Goal: Task Accomplishment & Management: Use online tool/utility

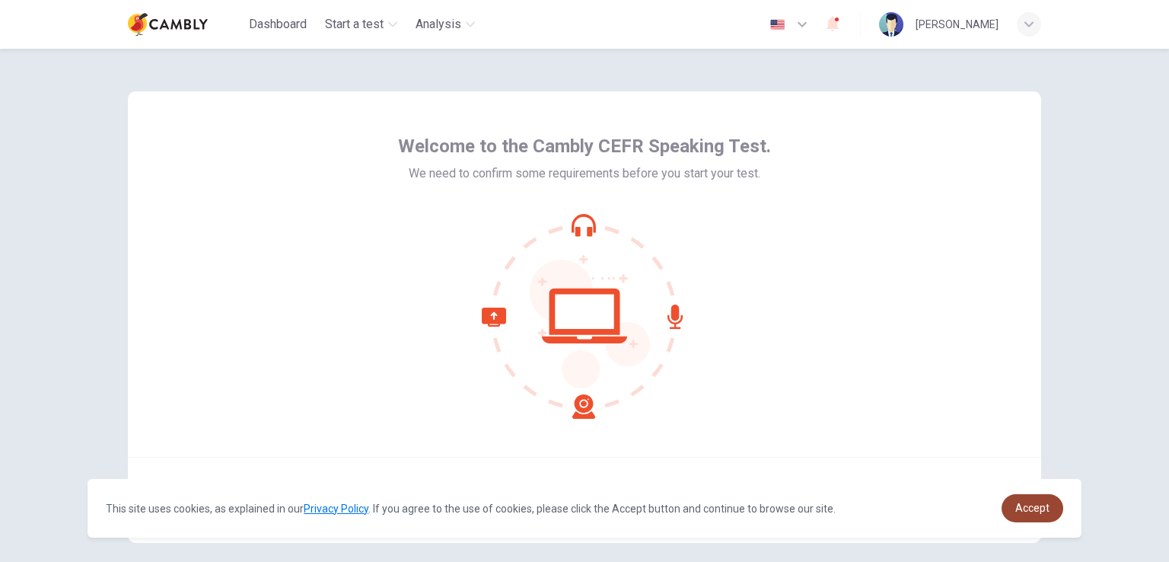
click at [1029, 502] on span "Accept" at bounding box center [1032, 508] width 34 height 12
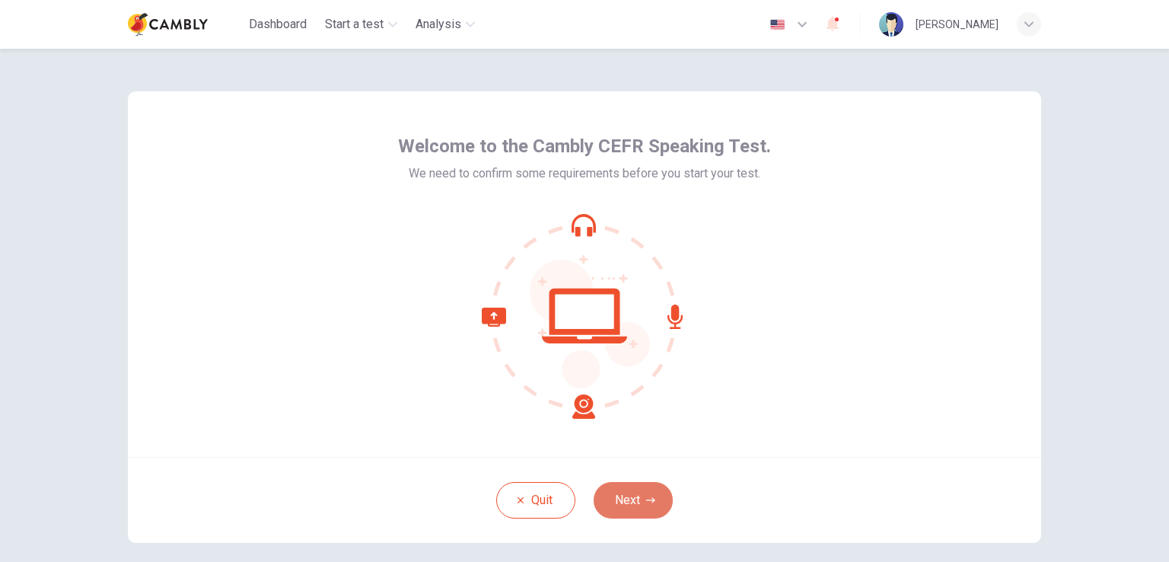
click at [621, 489] on button "Next" at bounding box center [633, 500] width 79 height 37
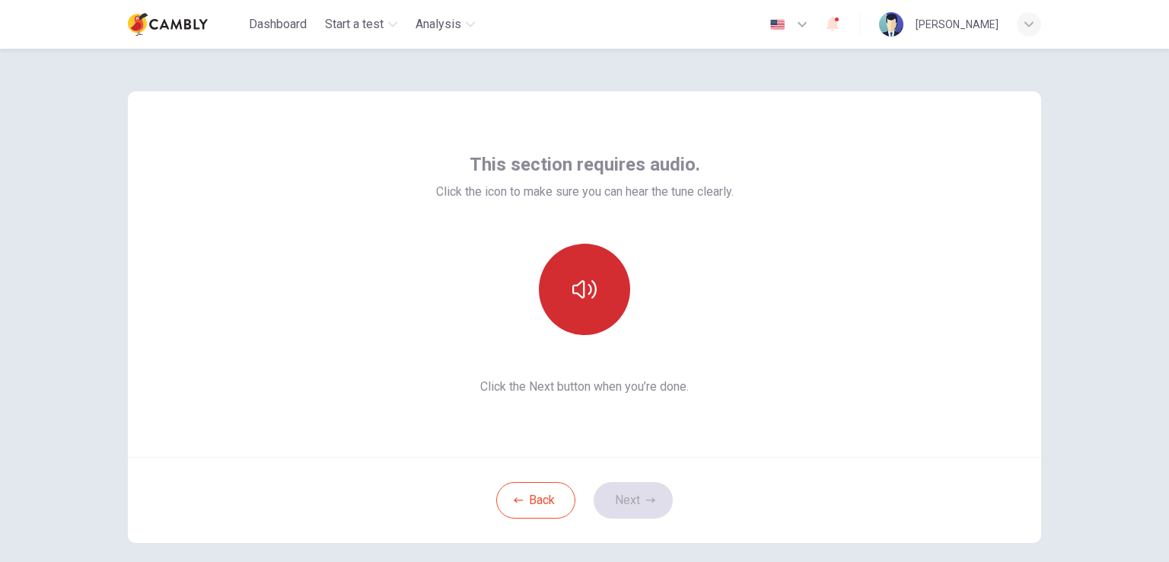
click at [593, 305] on button "button" at bounding box center [584, 289] width 91 height 91
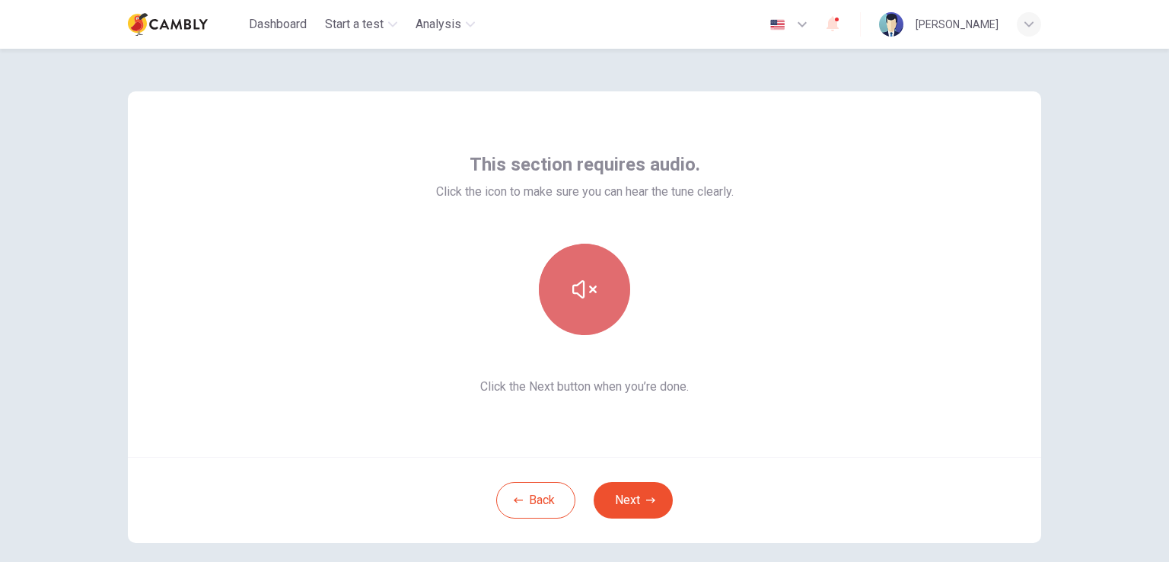
click at [593, 305] on button "button" at bounding box center [584, 289] width 91 height 91
click at [588, 296] on icon "button" at bounding box center [584, 289] width 24 height 24
click at [583, 275] on button "button" at bounding box center [584, 289] width 91 height 91
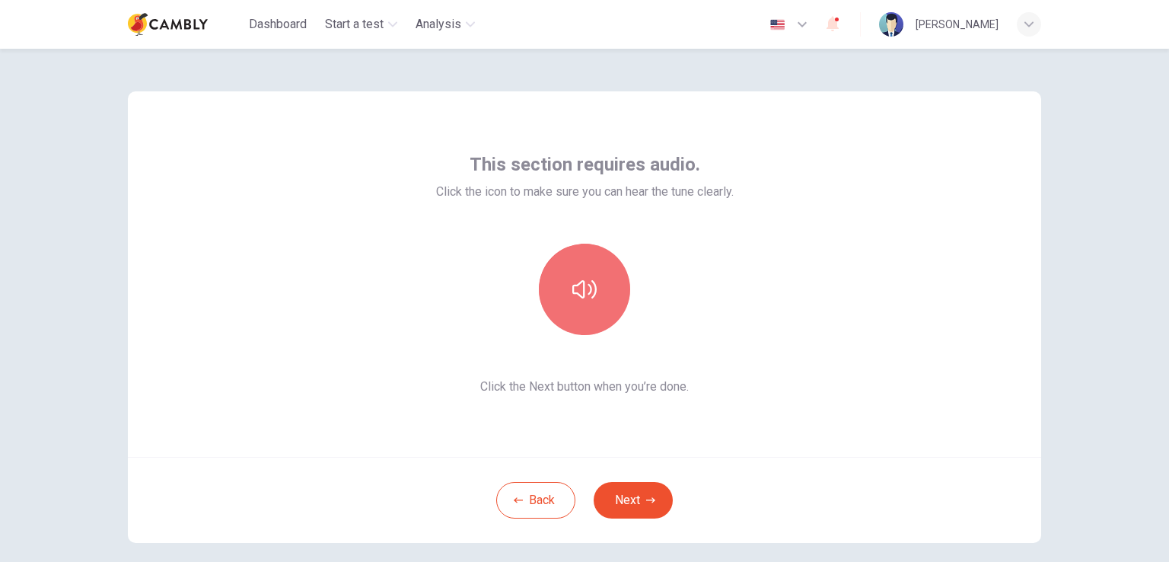
click at [583, 280] on icon "button" at bounding box center [584, 289] width 24 height 24
click at [591, 296] on icon "button" at bounding box center [584, 289] width 24 height 24
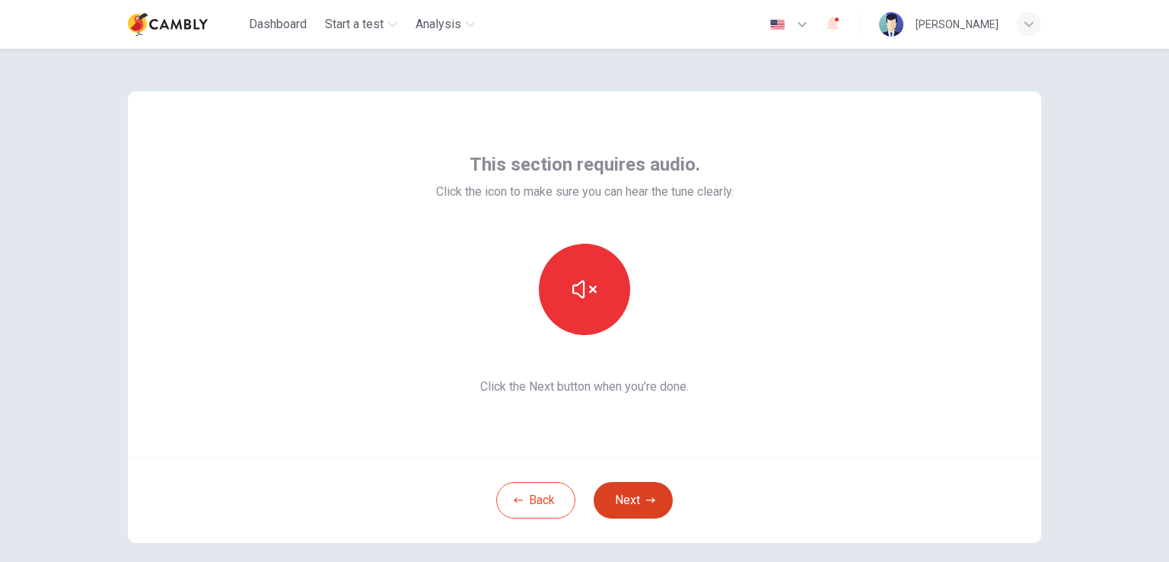
click at [633, 497] on button "Next" at bounding box center [633, 500] width 79 height 37
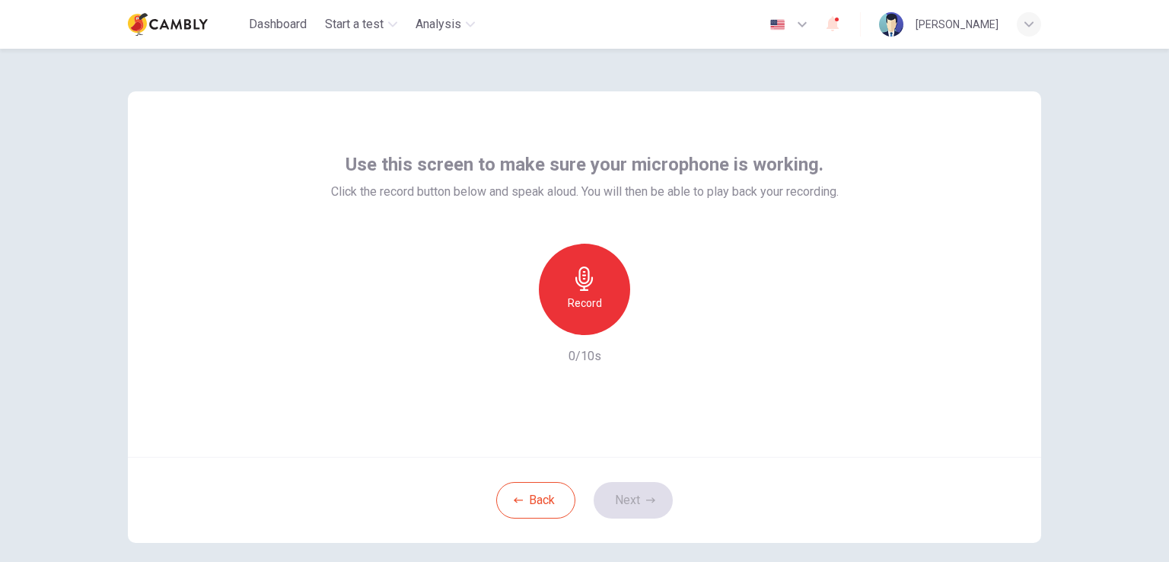
click at [589, 281] on icon "button" at bounding box center [584, 278] width 24 height 24
drag, startPoint x: 580, startPoint y: 292, endPoint x: 556, endPoint y: 300, distance: 25.8
click at [580, 291] on div "Stop" at bounding box center [584, 289] width 91 height 91
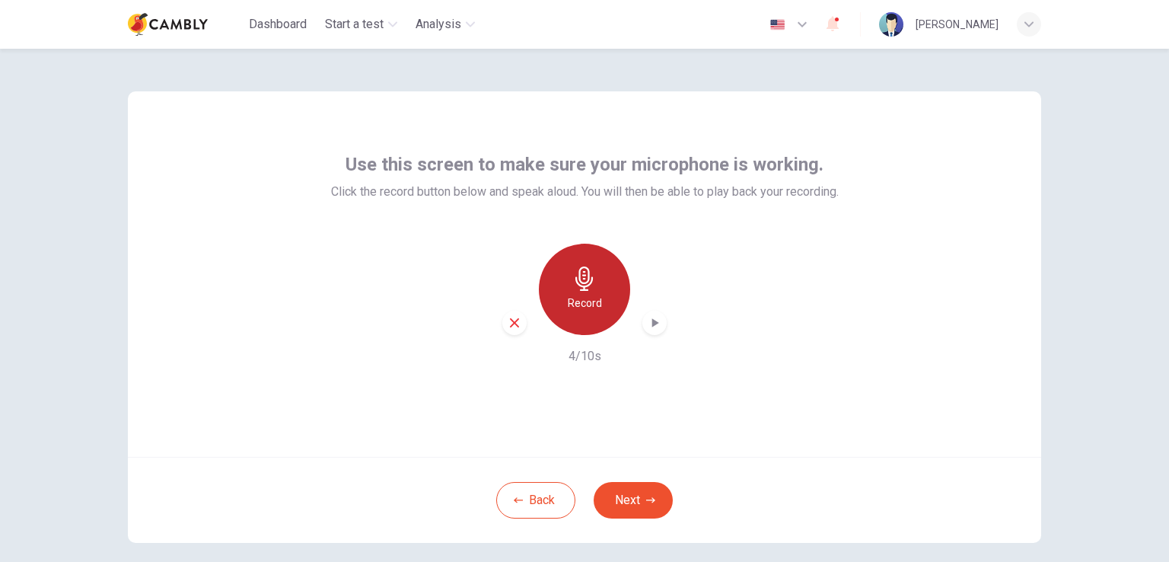
click at [585, 295] on h6 "Record" at bounding box center [585, 303] width 34 height 18
click at [588, 295] on h6 "Stop" at bounding box center [584, 303] width 23 height 18
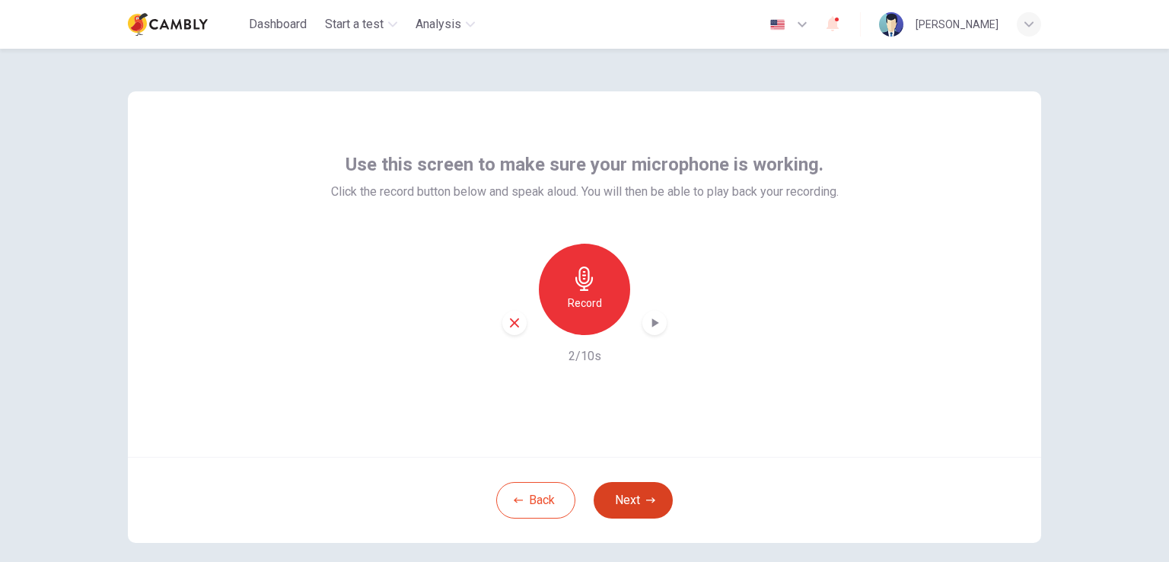
click at [637, 502] on button "Next" at bounding box center [633, 500] width 79 height 37
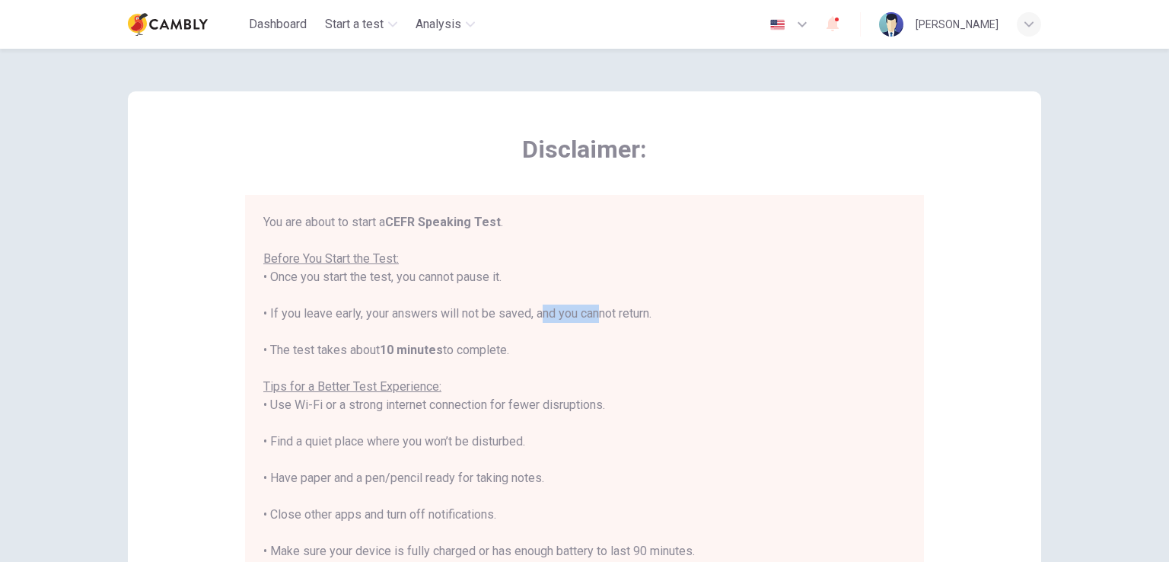
drag, startPoint x: 541, startPoint y: 317, endPoint x: 591, endPoint y: 314, distance: 49.5
click at [591, 314] on div "You are about to start a CEFR Speaking Test . Before You Start the Test: • Once…" at bounding box center [584, 423] width 642 height 420
drag, startPoint x: 377, startPoint y: 352, endPoint x: 434, endPoint y: 352, distance: 57.1
click at [434, 352] on div "You are about to start a CEFR Speaking Test . Before You Start the Test: • Once…" at bounding box center [584, 423] width 642 height 420
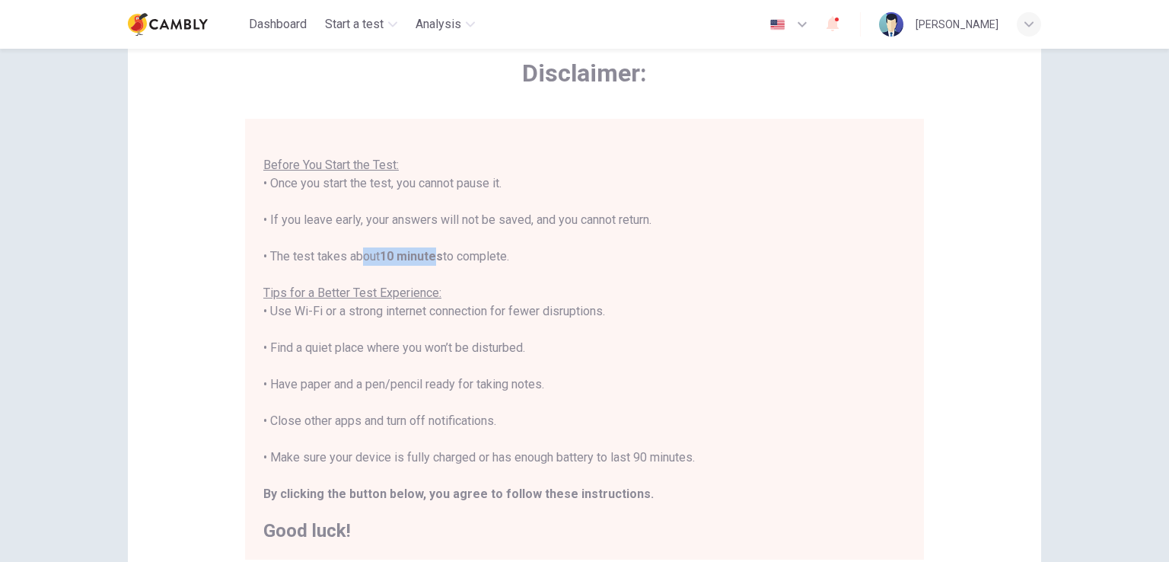
scroll to position [152, 0]
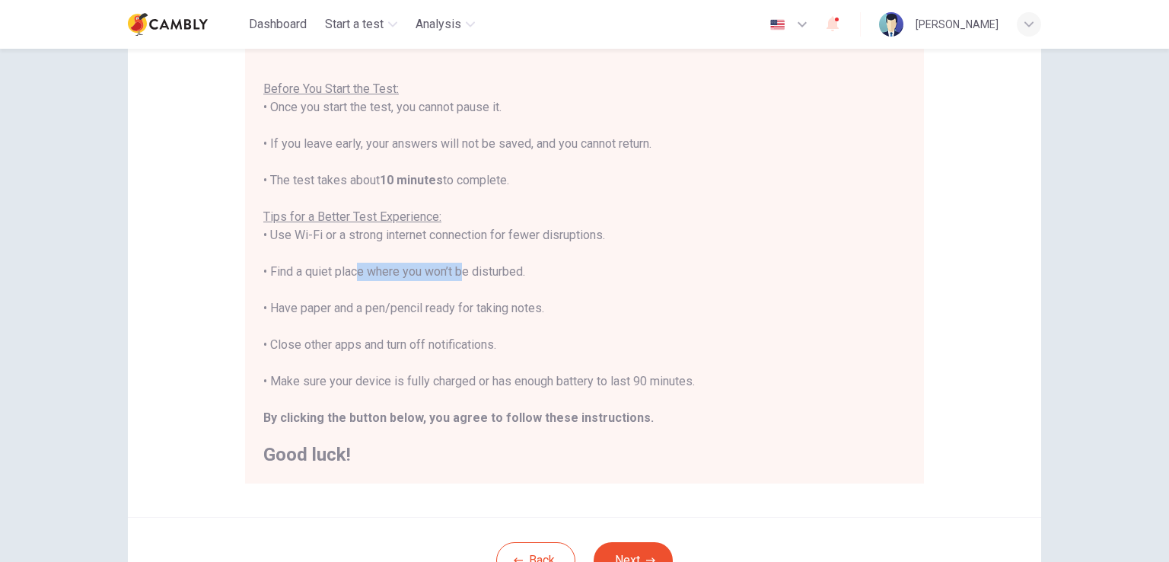
drag, startPoint x: 354, startPoint y: 272, endPoint x: 454, endPoint y: 276, distance: 99.8
click at [454, 276] on div "You are about to start a CEFR Speaking Test . Before You Start the Test: • Once…" at bounding box center [584, 253] width 642 height 420
drag, startPoint x: 316, startPoint y: 310, endPoint x: 543, endPoint y: 310, distance: 226.8
click at [543, 310] on div "You are about to start a CEFR Speaking Test . Before You Start the Test: • Once…" at bounding box center [584, 253] width 642 height 420
drag, startPoint x: 310, startPoint y: 346, endPoint x: 486, endPoint y: 345, distance: 176.6
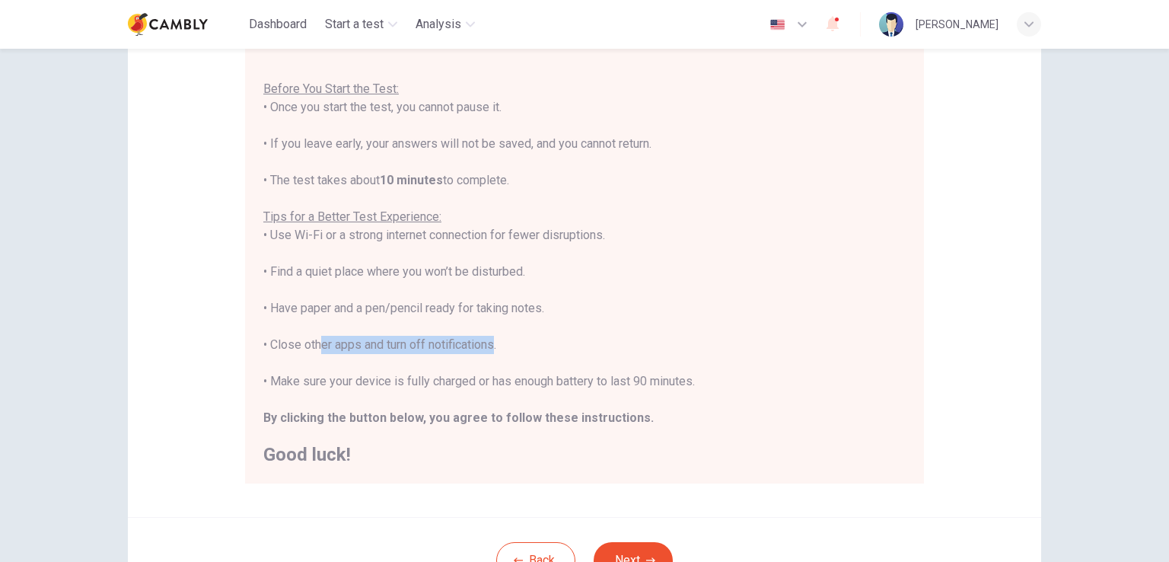
click at [486, 345] on div "You are about to start a CEFR Speaking Test . Before You Start the Test: • Once…" at bounding box center [584, 253] width 642 height 420
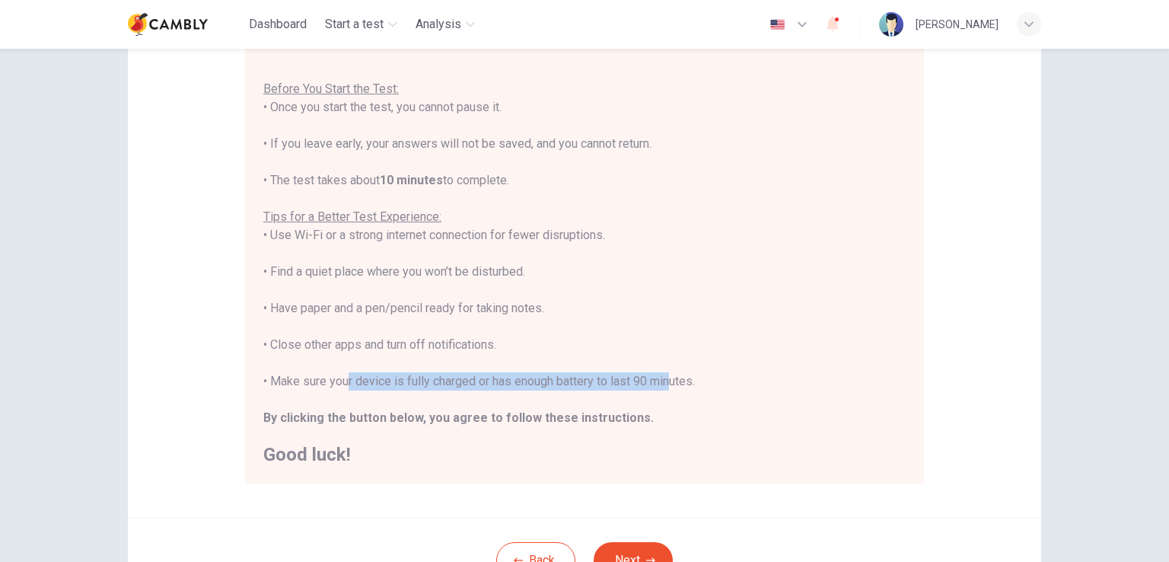
drag, startPoint x: 350, startPoint y: 384, endPoint x: 662, endPoint y: 380, distance: 312.1
click at [662, 380] on div "You are about to start a CEFR Speaking Test . Before You Start the Test: • Once…" at bounding box center [584, 253] width 642 height 420
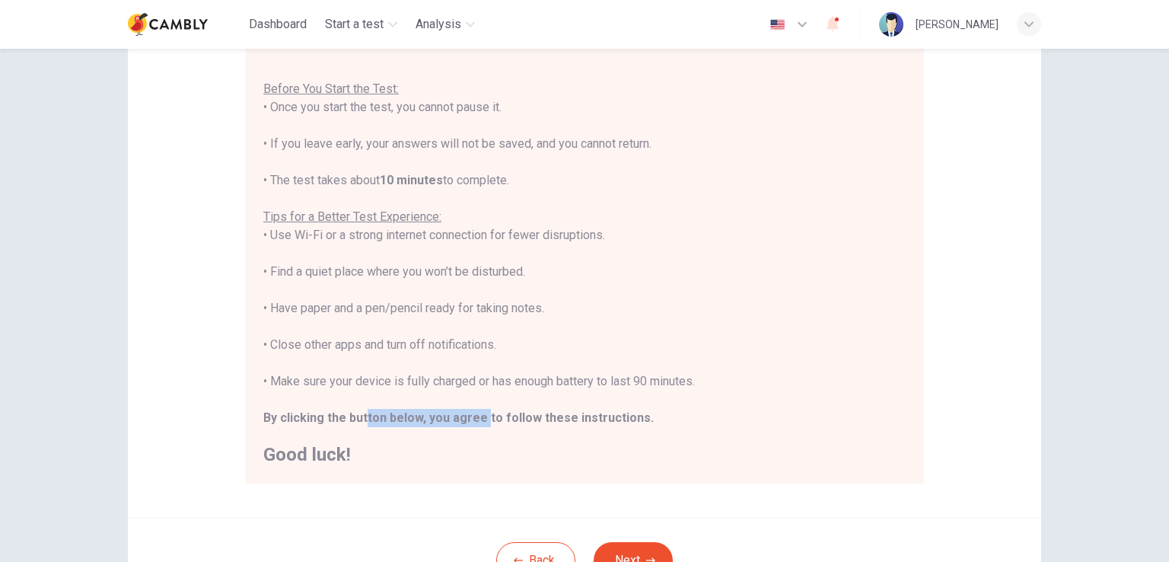
drag, startPoint x: 362, startPoint y: 419, endPoint x: 475, endPoint y: 418, distance: 112.7
click at [475, 418] on b "By clicking the button below, you agree to follow these instructions." at bounding box center [458, 417] width 390 height 14
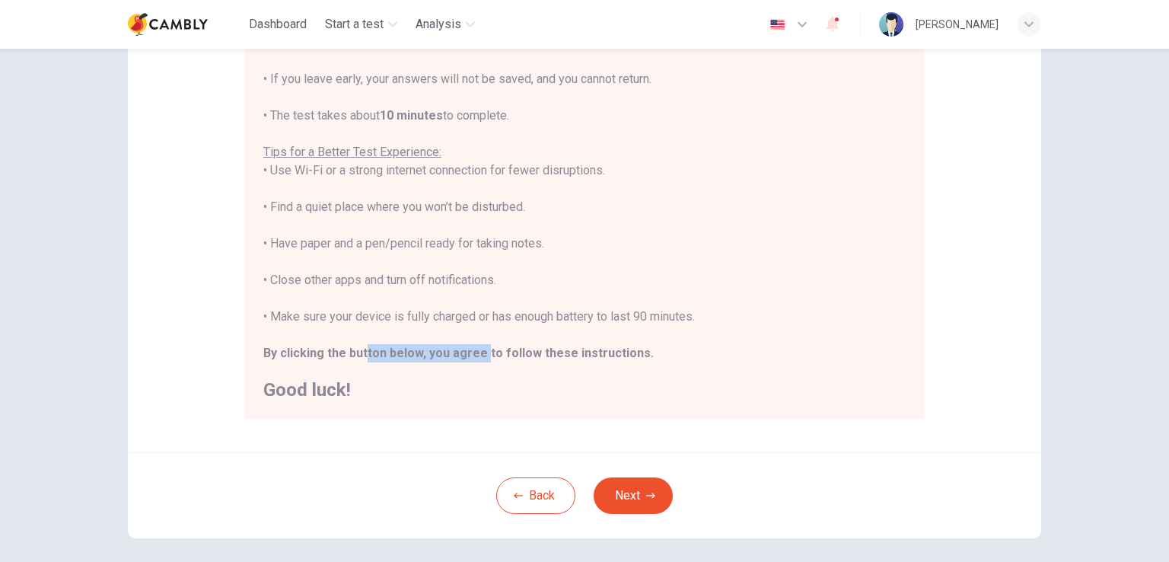
scroll to position [285, 0]
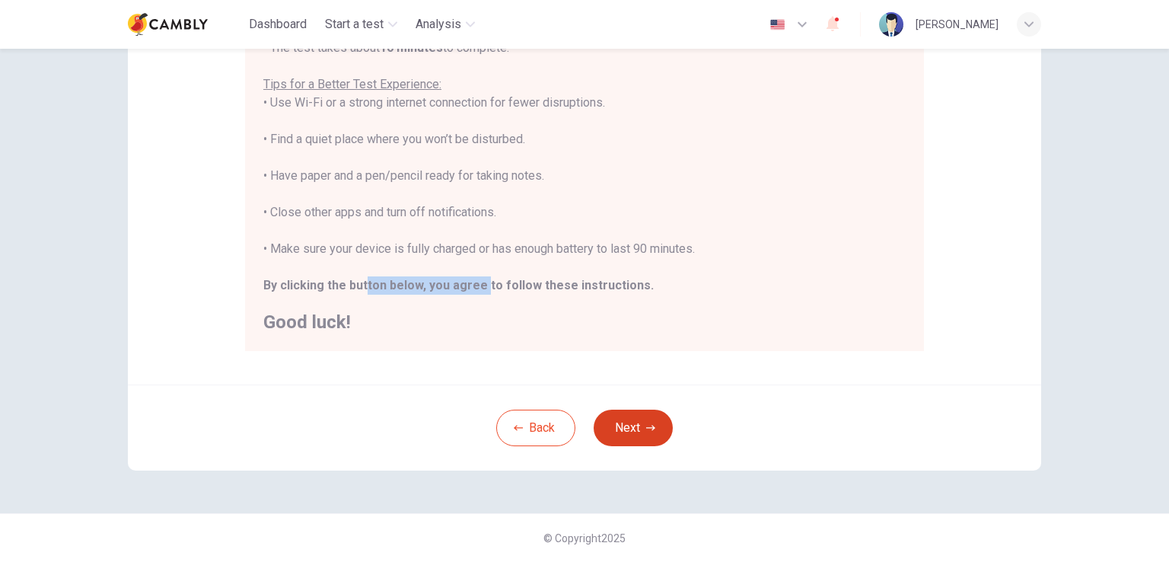
click at [632, 430] on button "Next" at bounding box center [633, 428] width 79 height 37
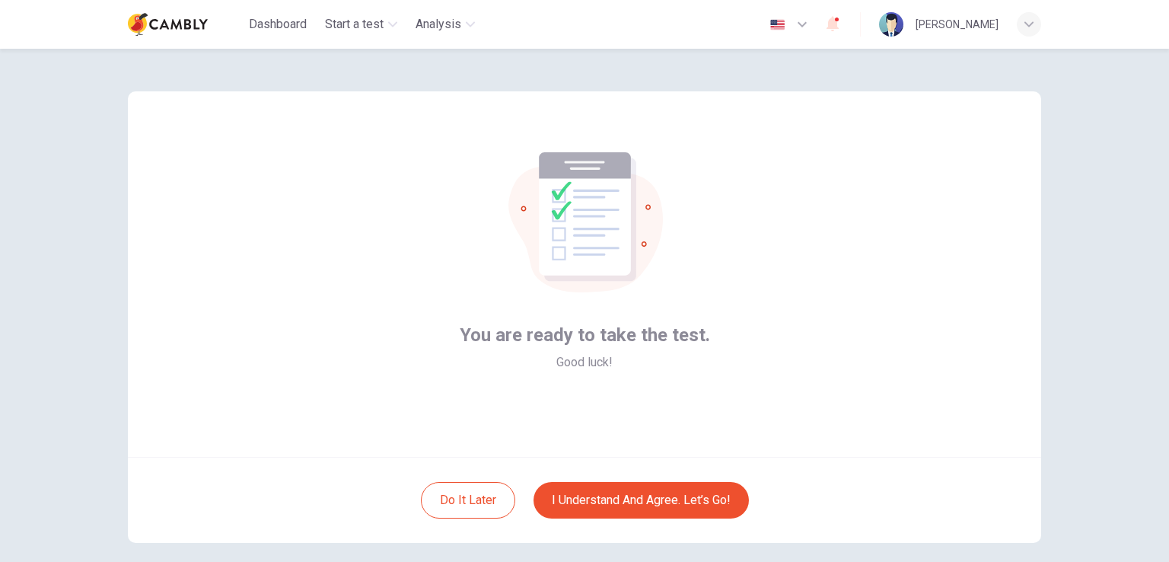
scroll to position [72, 0]
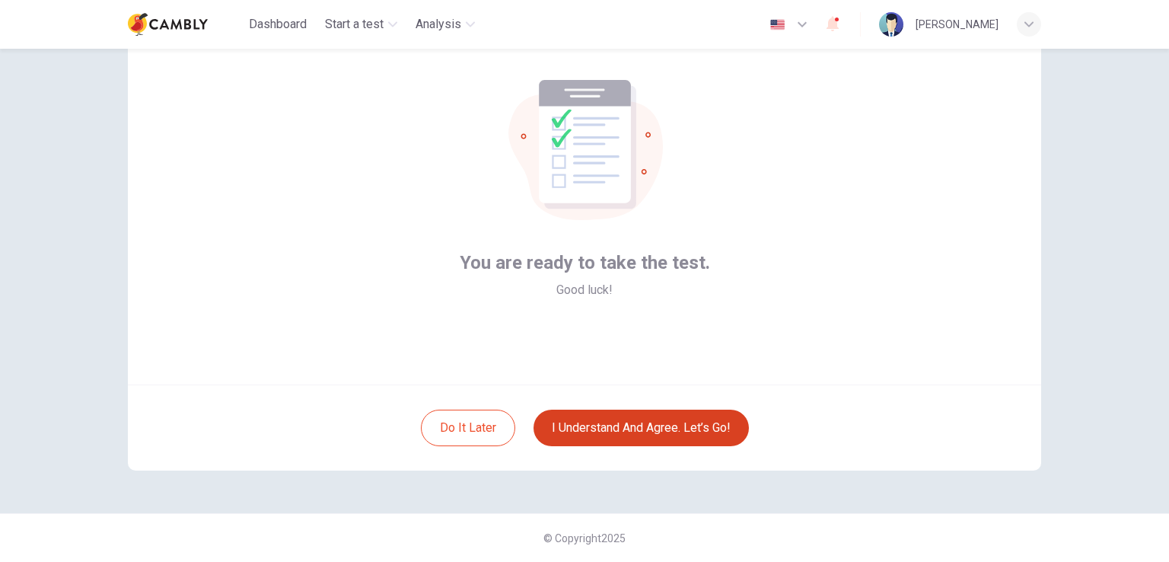
click at [618, 422] on button "I understand and agree. Let’s go!" at bounding box center [641, 428] width 215 height 37
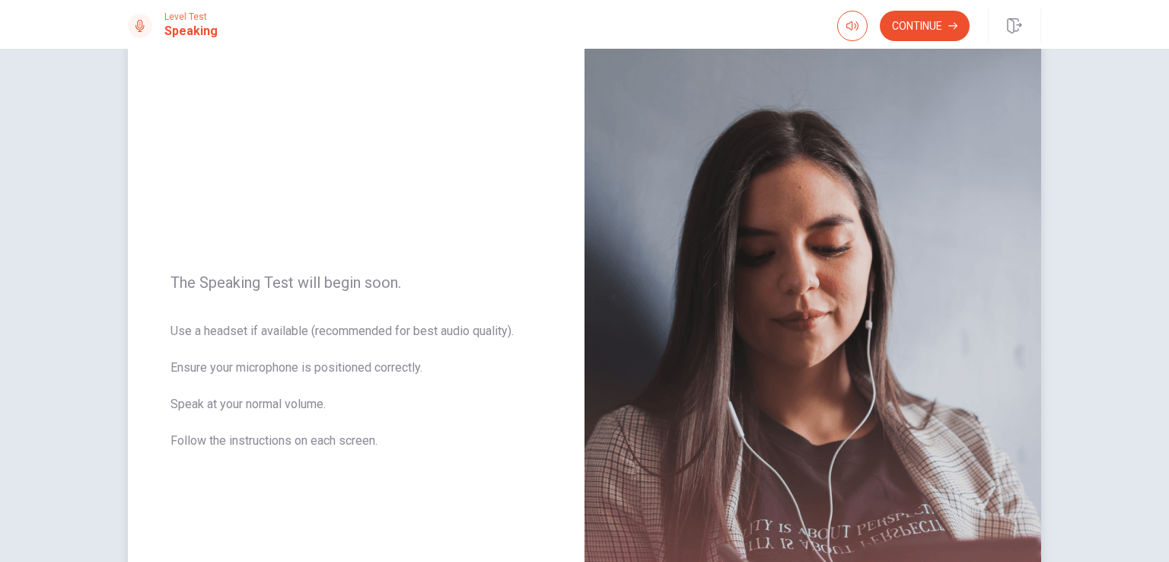
scroll to position [76, 0]
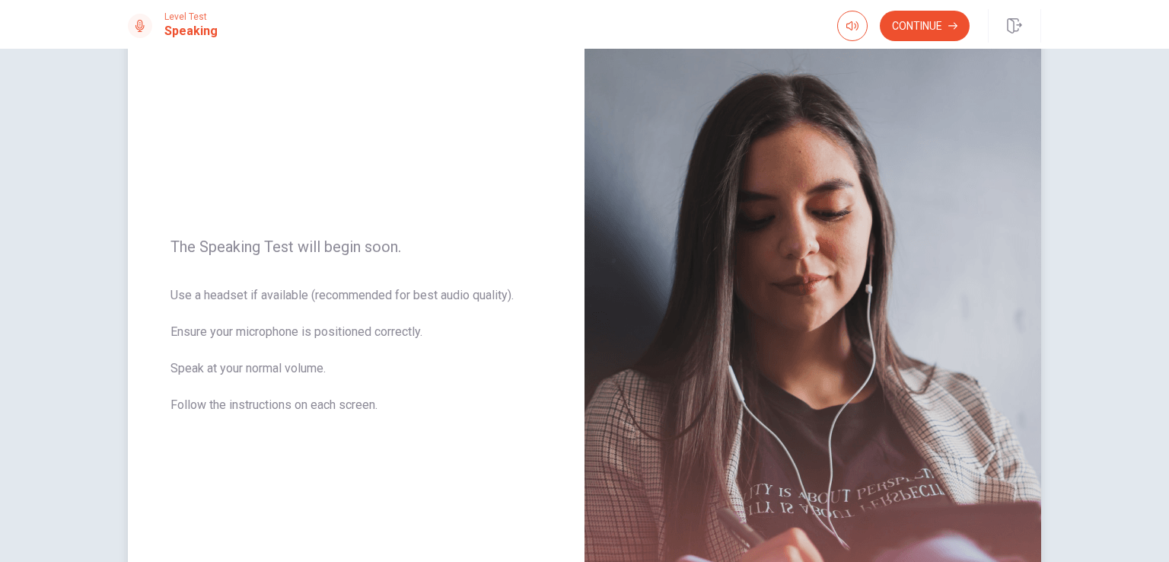
drag, startPoint x: 502, startPoint y: 422, endPoint x: 513, endPoint y: 422, distance: 10.7
click at [511, 423] on span "Use a headset if available (recommended for best audio quality). Ensure your mi…" at bounding box center [355, 359] width 371 height 146
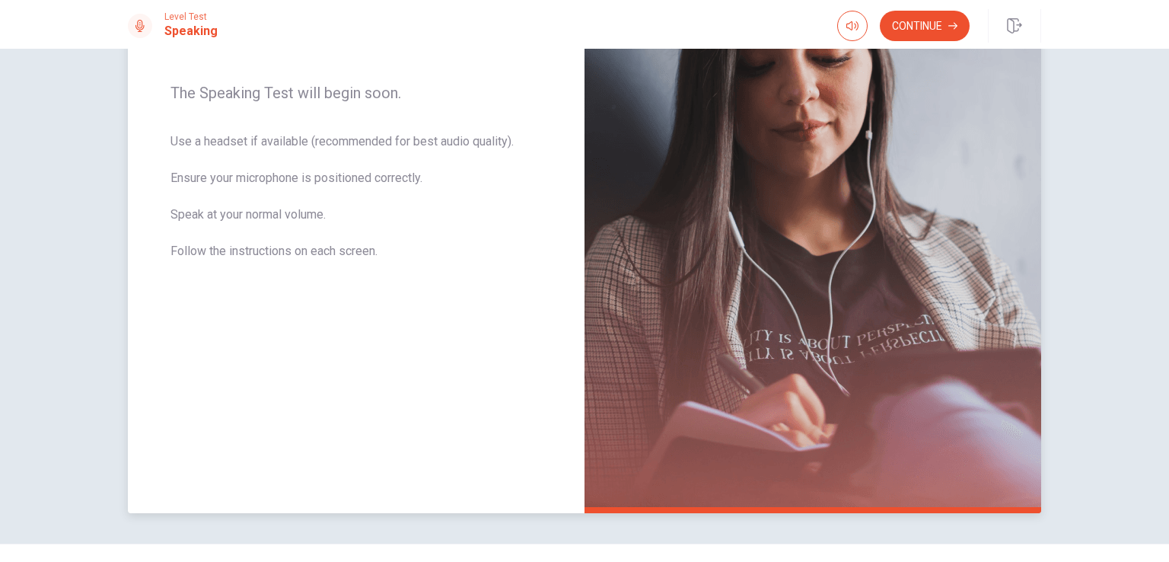
scroll to position [260, 0]
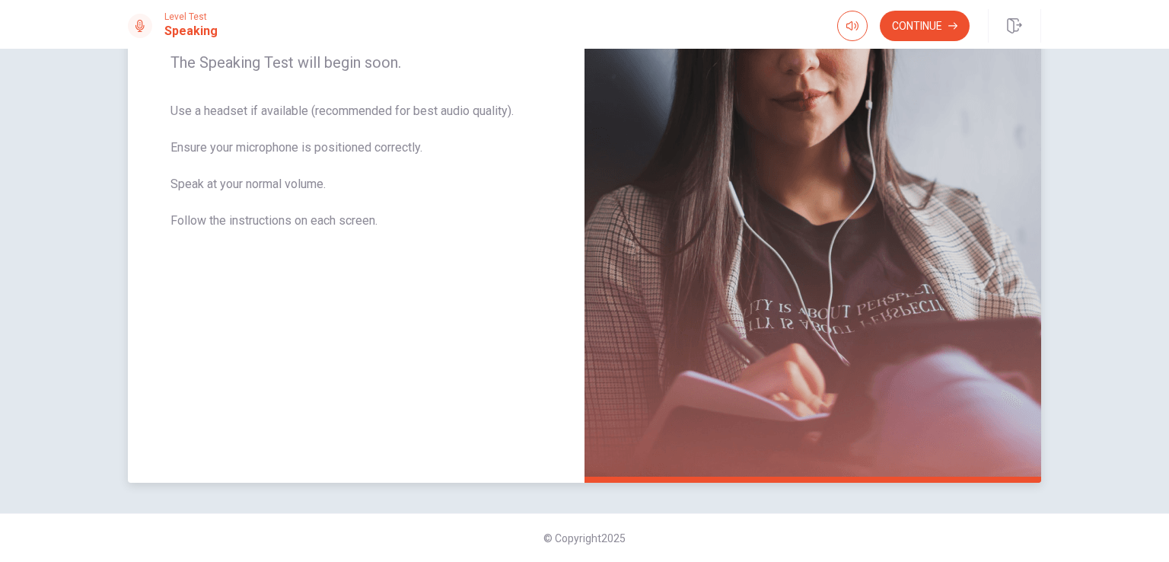
click at [523, 349] on div "The Speaking Test will begin soon. Use a headset if available (recommended for …" at bounding box center [356, 151] width 457 height 664
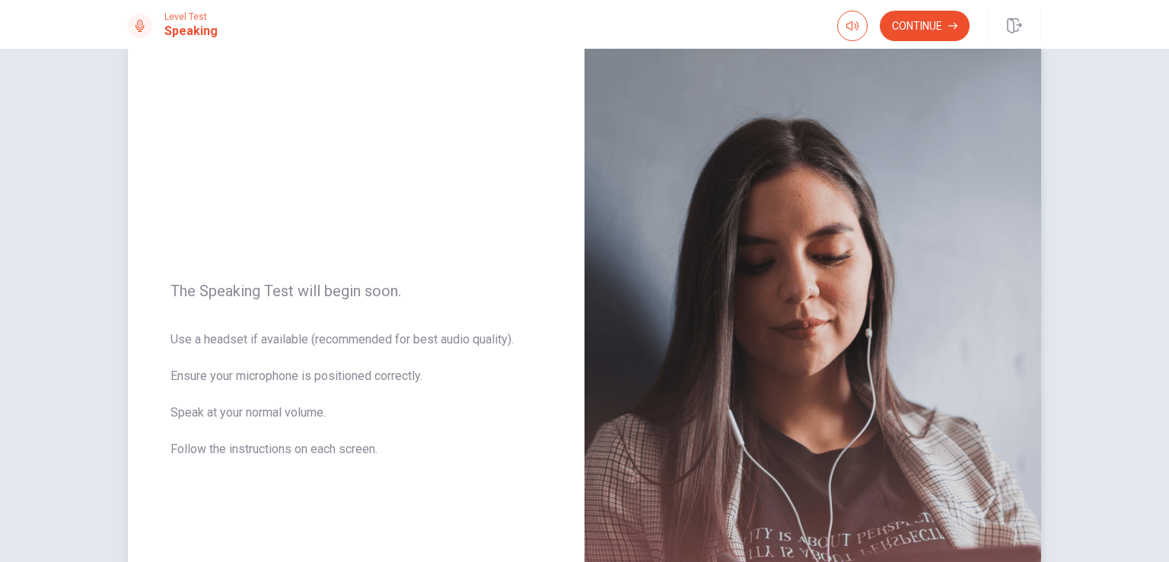
scroll to position [0, 0]
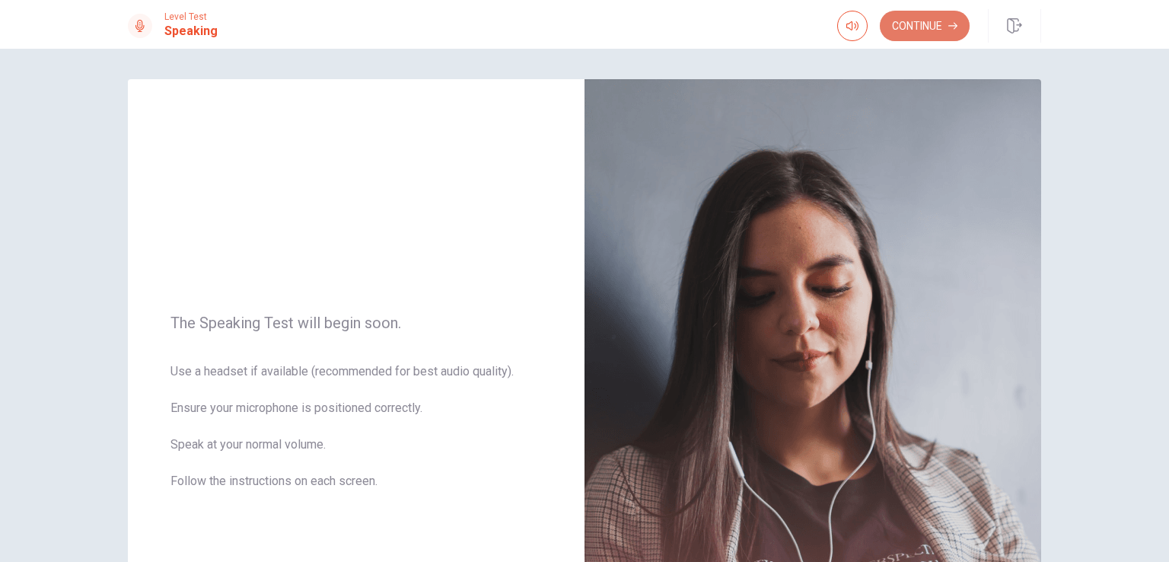
click at [913, 31] on button "Continue" at bounding box center [925, 26] width 90 height 30
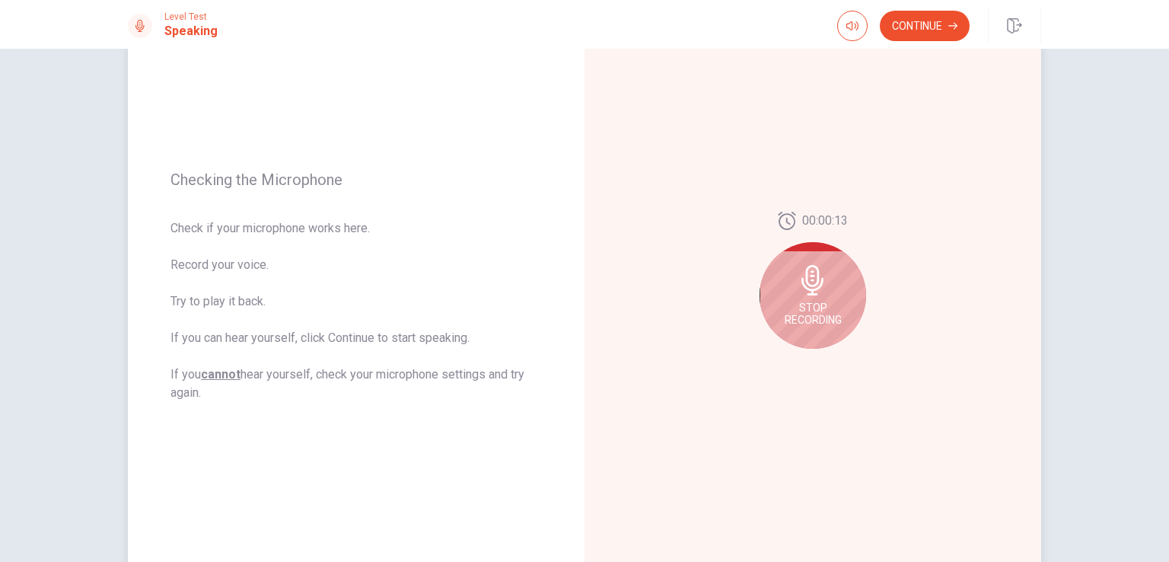
scroll to position [152, 0]
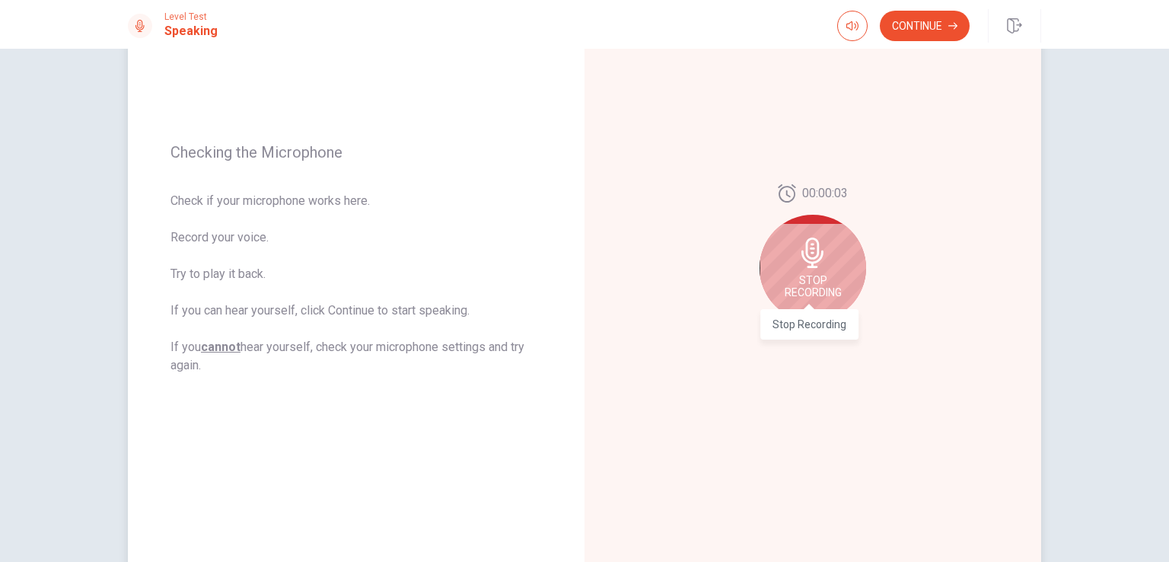
click at [792, 277] on span "Stop Recording" at bounding box center [813, 286] width 57 height 24
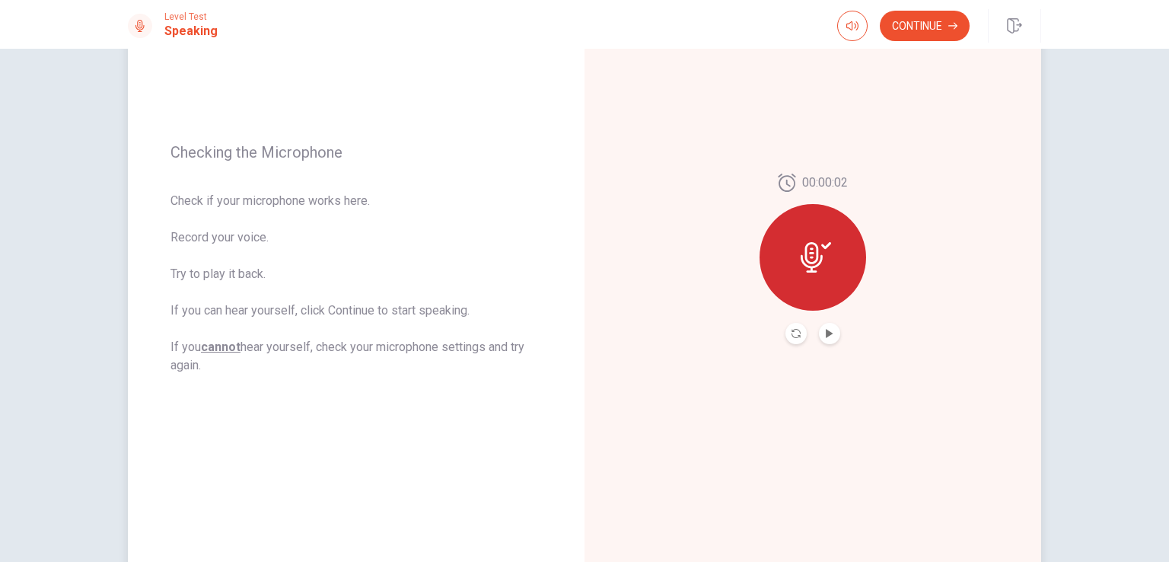
click at [821, 339] on button "Play Audio" at bounding box center [829, 333] width 21 height 21
click at [825, 330] on icon "Pause Audio" at bounding box center [829, 333] width 9 height 9
click at [828, 334] on icon "Play Audio" at bounding box center [829, 333] width 9 height 9
click at [789, 251] on div at bounding box center [813, 257] width 107 height 107
drag, startPoint x: 880, startPoint y: 53, endPoint x: 910, endPoint y: 56, distance: 29.9
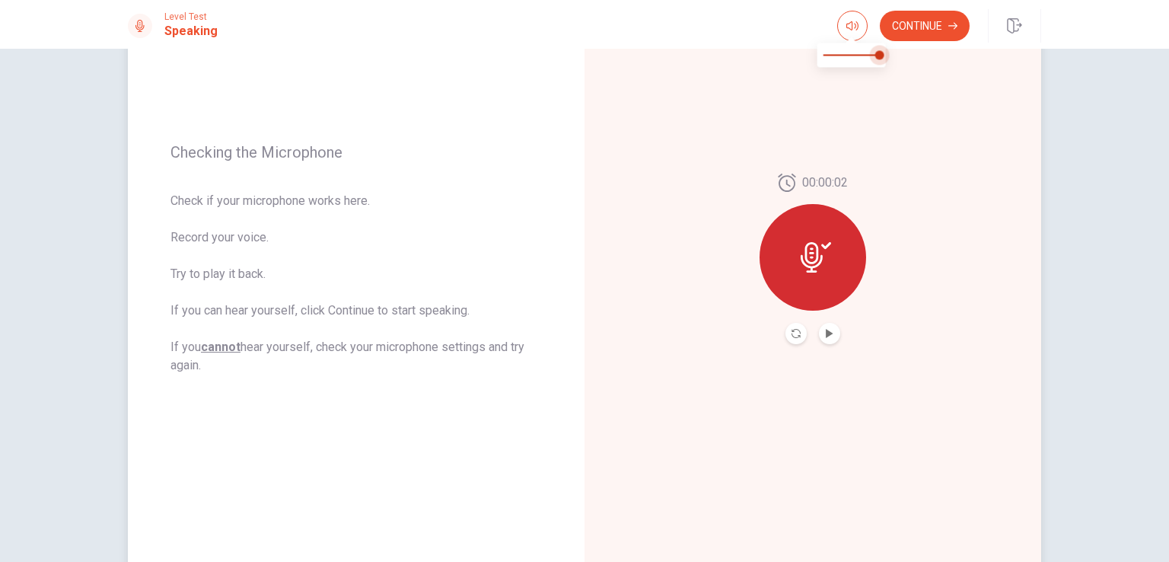
click at [910, 56] on body "This site uses cookies, as explained in our Privacy Policy . If you agree to th…" at bounding box center [584, 281] width 1169 height 562
click at [829, 268] on div at bounding box center [813, 257] width 107 height 107
click at [821, 245] on icon at bounding box center [826, 245] width 10 height 7
click at [822, 240] on div at bounding box center [813, 257] width 107 height 107
click at [797, 337] on button "Record Again" at bounding box center [796, 333] width 21 height 21
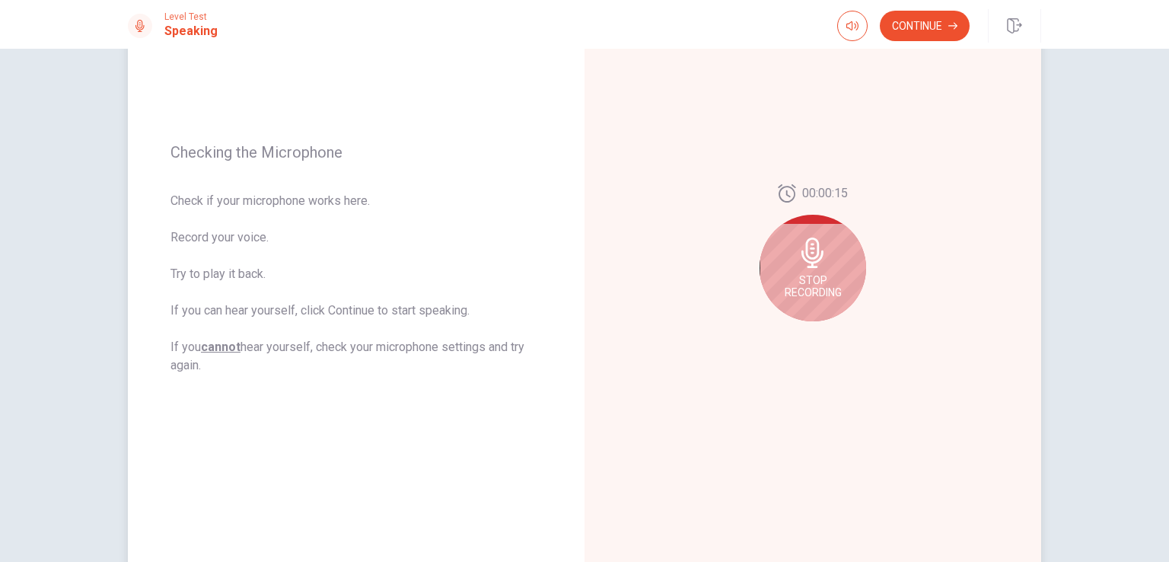
click at [804, 260] on icon at bounding box center [813, 252] width 30 height 30
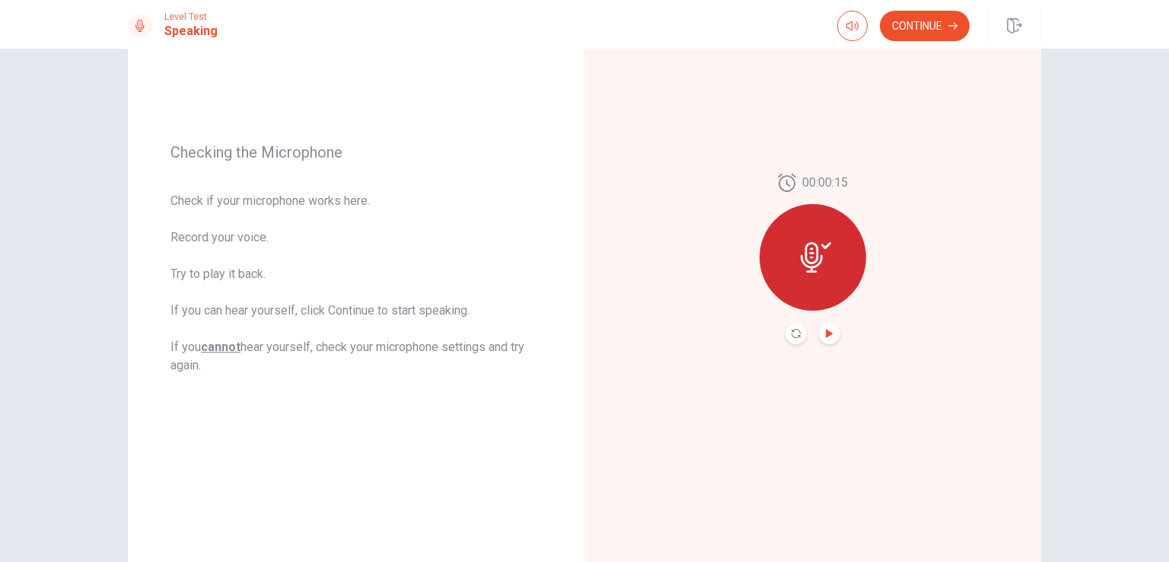
click at [828, 333] on icon "Play Audio" at bounding box center [829, 333] width 7 height 9
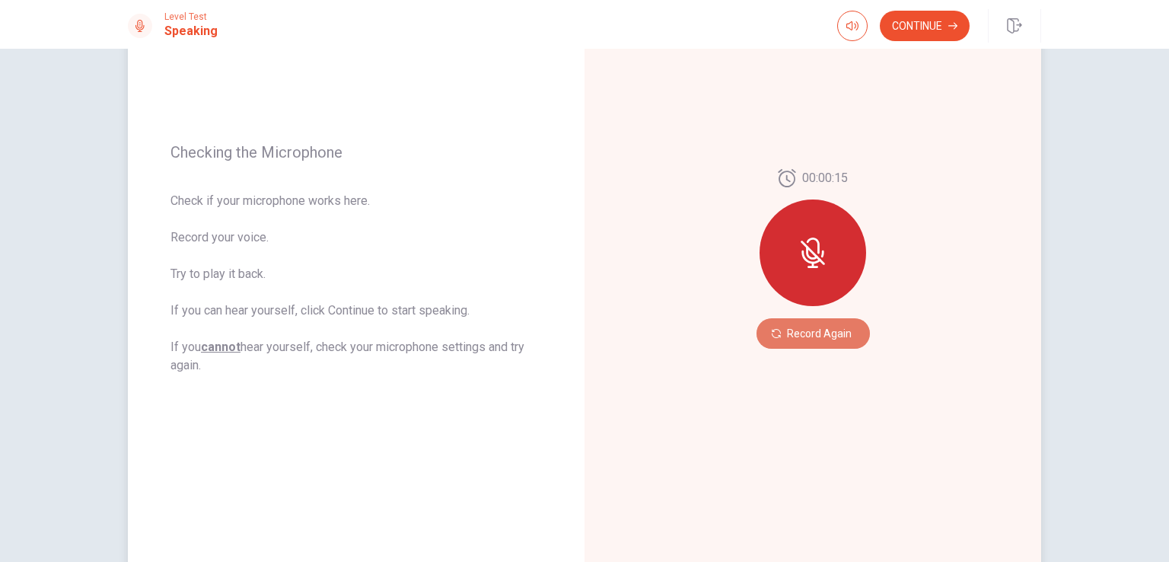
click at [826, 336] on button "Record Again" at bounding box center [813, 333] width 113 height 30
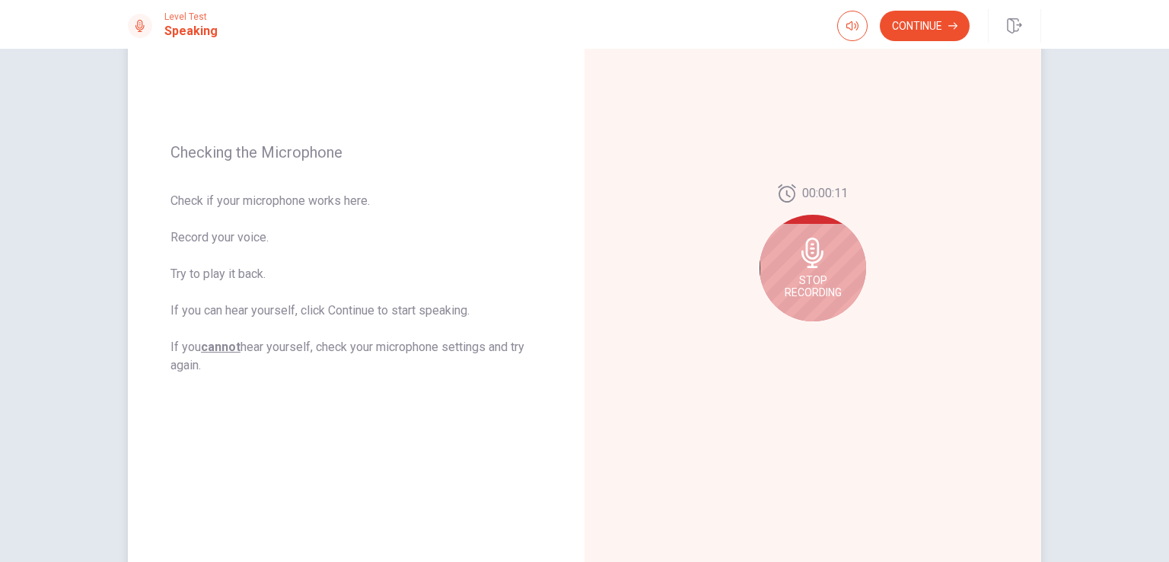
click at [812, 270] on div "Stop Recording" at bounding box center [813, 268] width 107 height 107
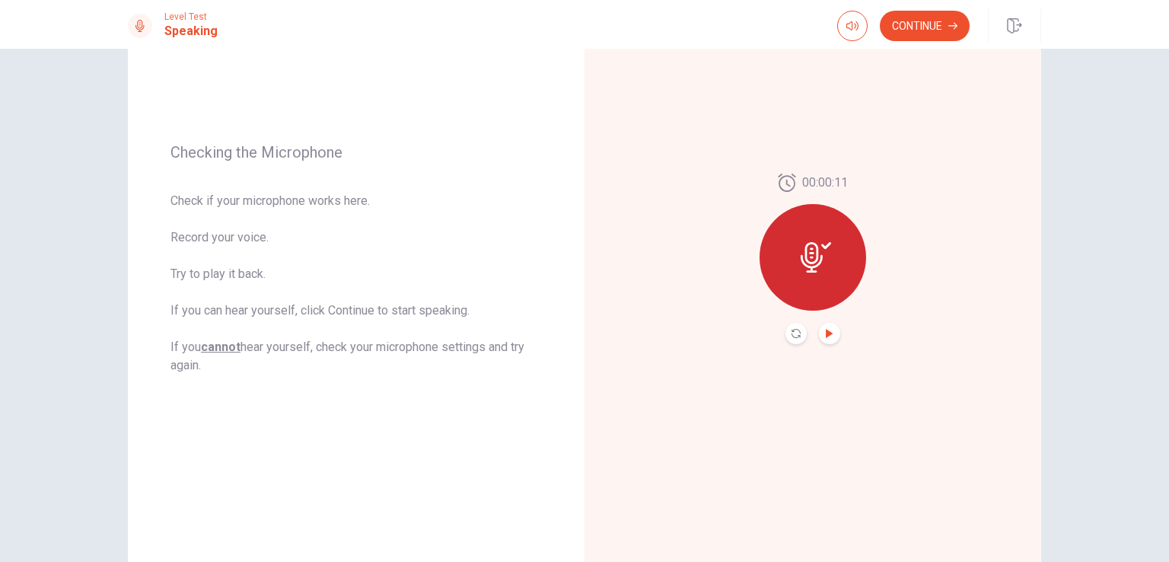
click at [828, 335] on icon "Play Audio" at bounding box center [829, 333] width 9 height 9
click at [784, 186] on icon at bounding box center [787, 183] width 18 height 18
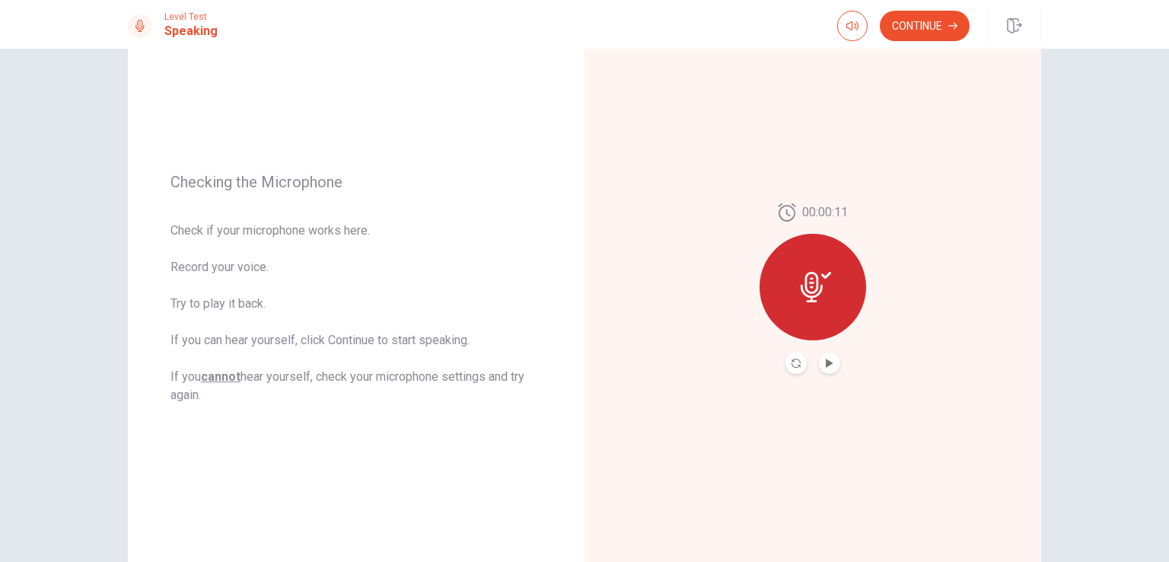
scroll to position [32, 0]
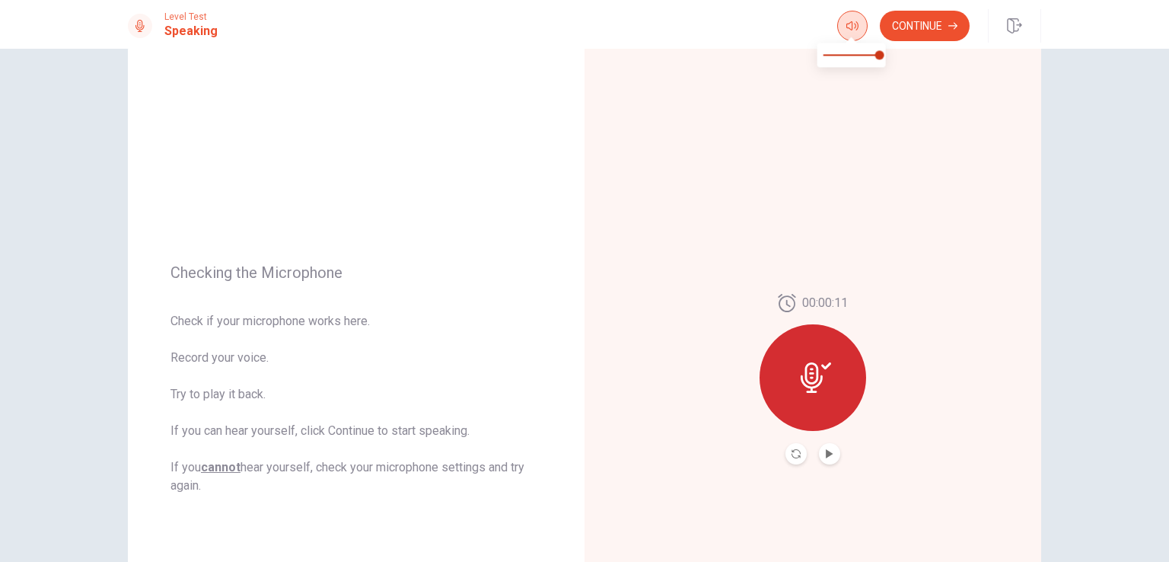
click at [851, 28] on icon "button" at bounding box center [852, 25] width 12 height 9
click at [936, 30] on button "Continue" at bounding box center [925, 26] width 90 height 30
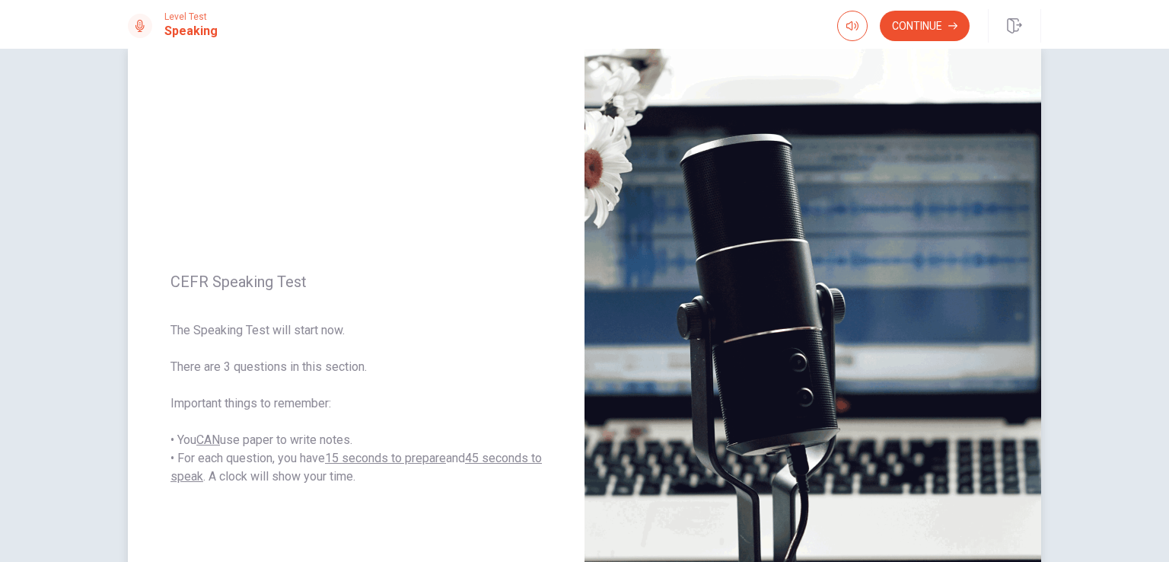
scroll to position [260, 0]
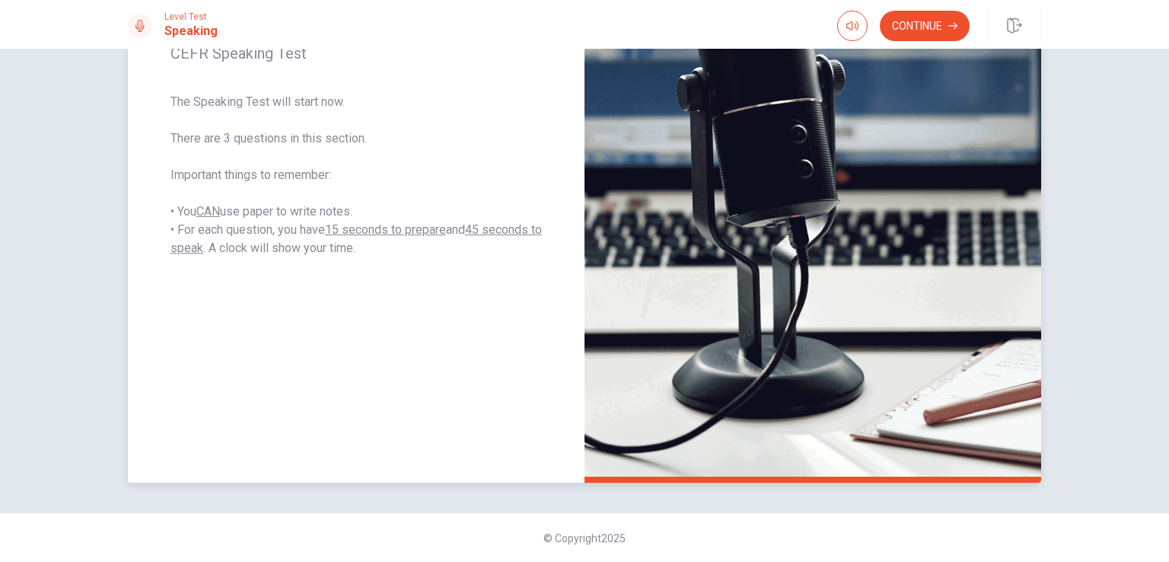
click at [263, 315] on div "CEFR Speaking Test The Speaking Test will start now. There are 3 questions in t…" at bounding box center [356, 151] width 457 height 664
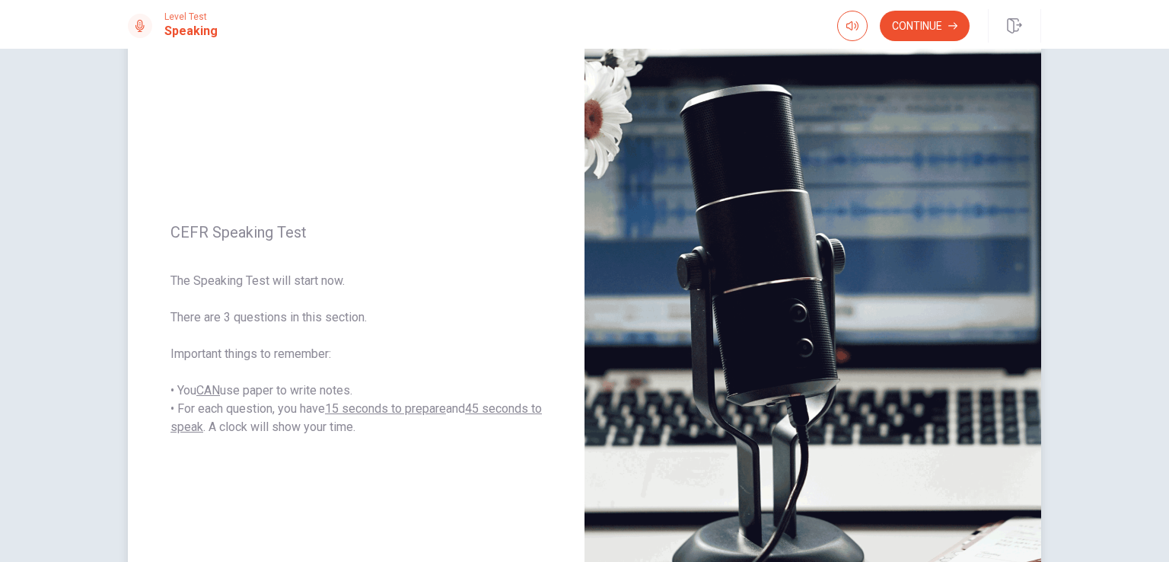
scroll to position [0, 0]
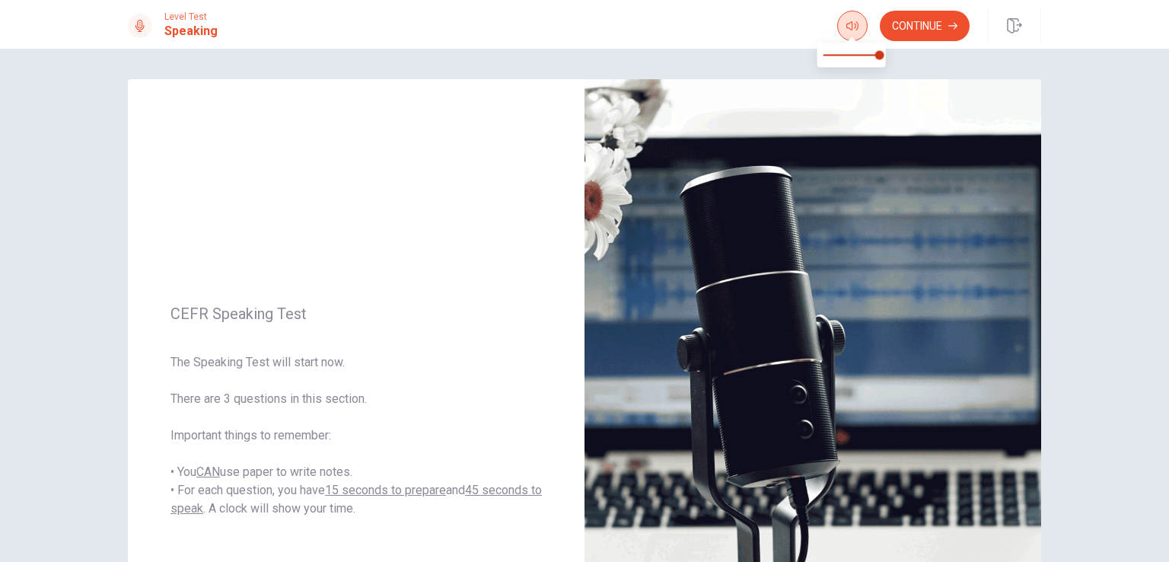
click at [847, 34] on span at bounding box center [852, 38] width 12 height 8
type input "*"
click at [879, 57] on span at bounding box center [879, 54] width 9 height 9
click at [904, 33] on button "Continue" at bounding box center [925, 26] width 90 height 30
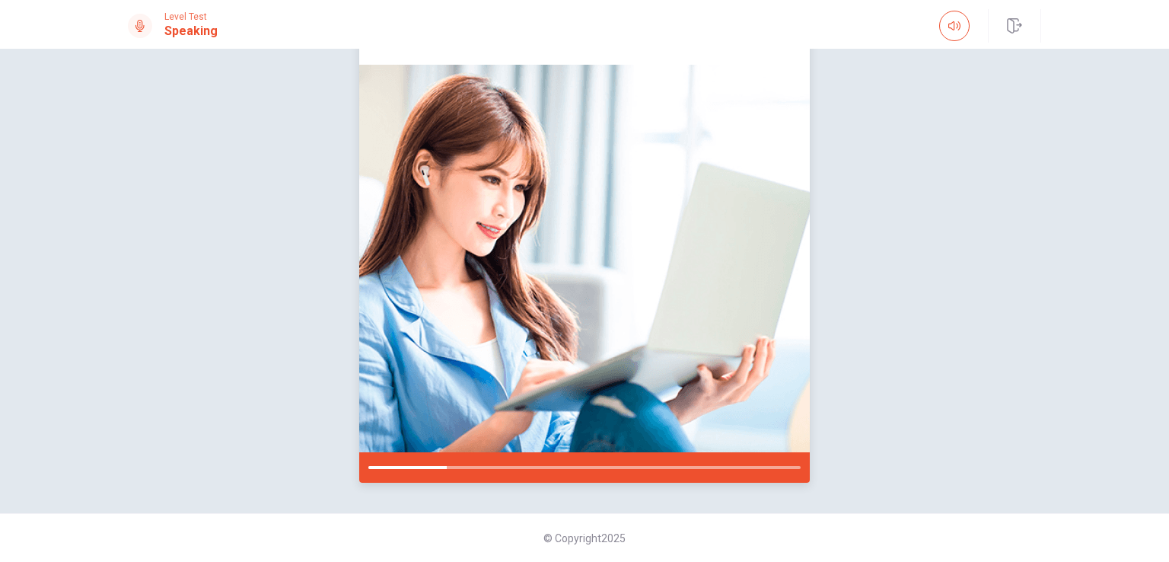
scroll to position [30, 0]
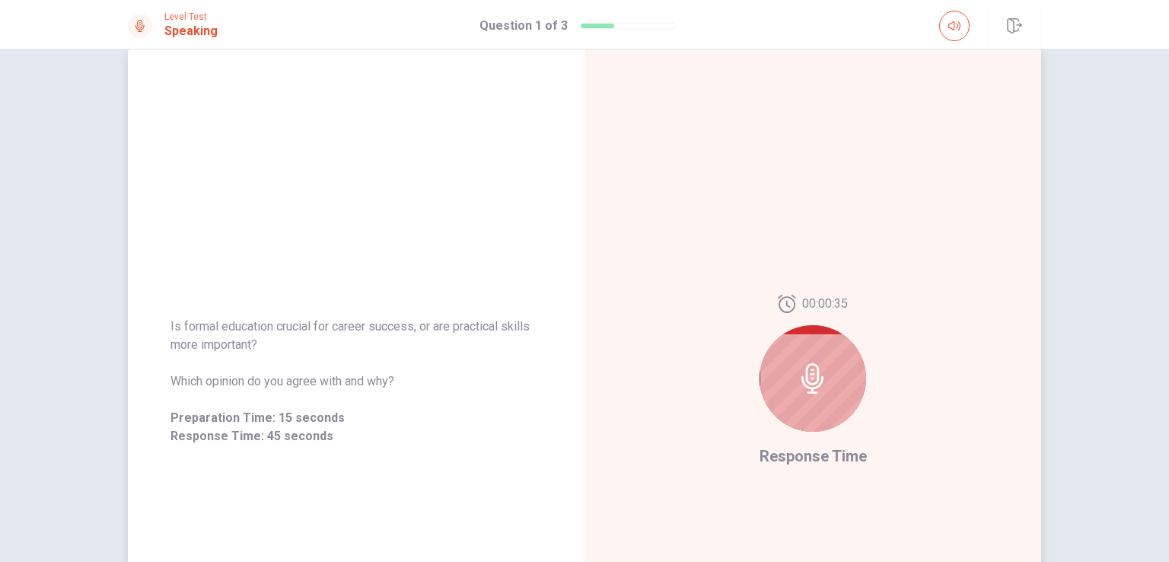
click at [613, 356] on div "00:00:35 Response Time" at bounding box center [813, 381] width 457 height 664
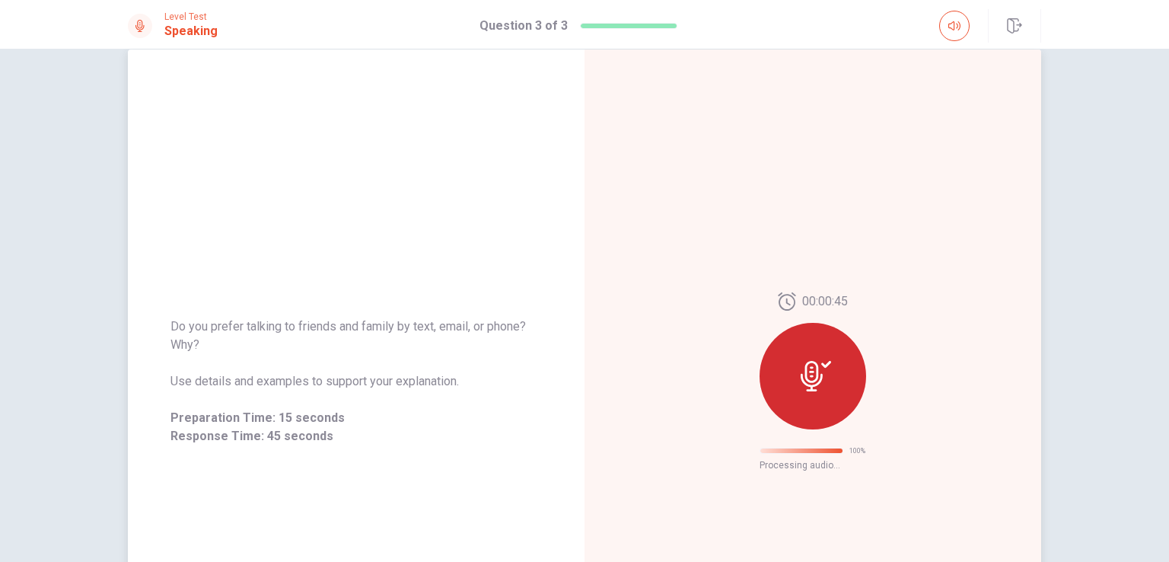
scroll to position [0, 0]
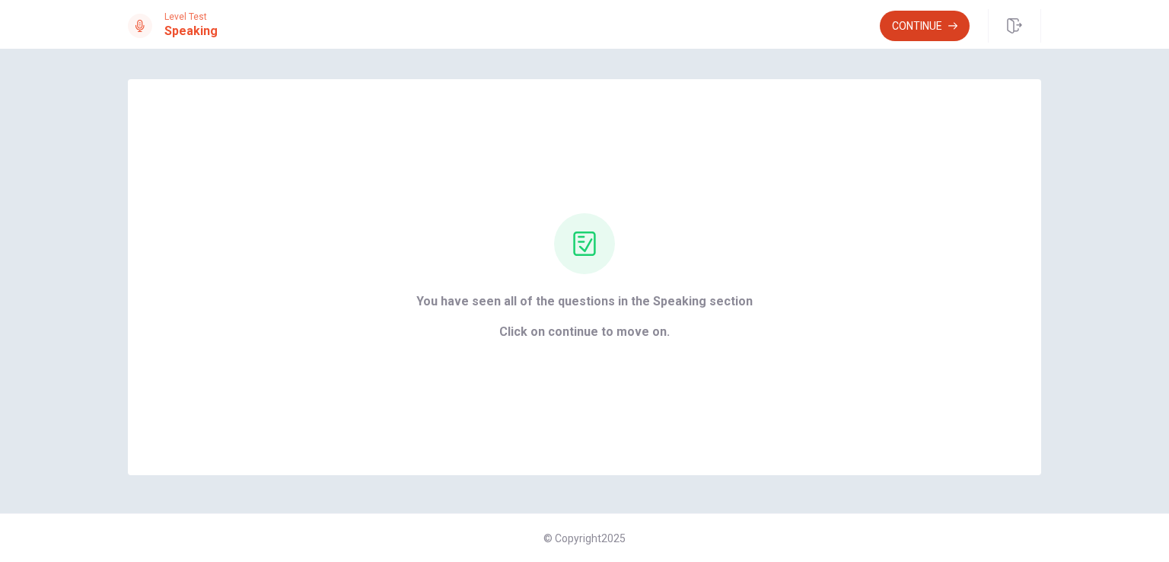
click at [925, 28] on button "Continue" at bounding box center [925, 26] width 90 height 30
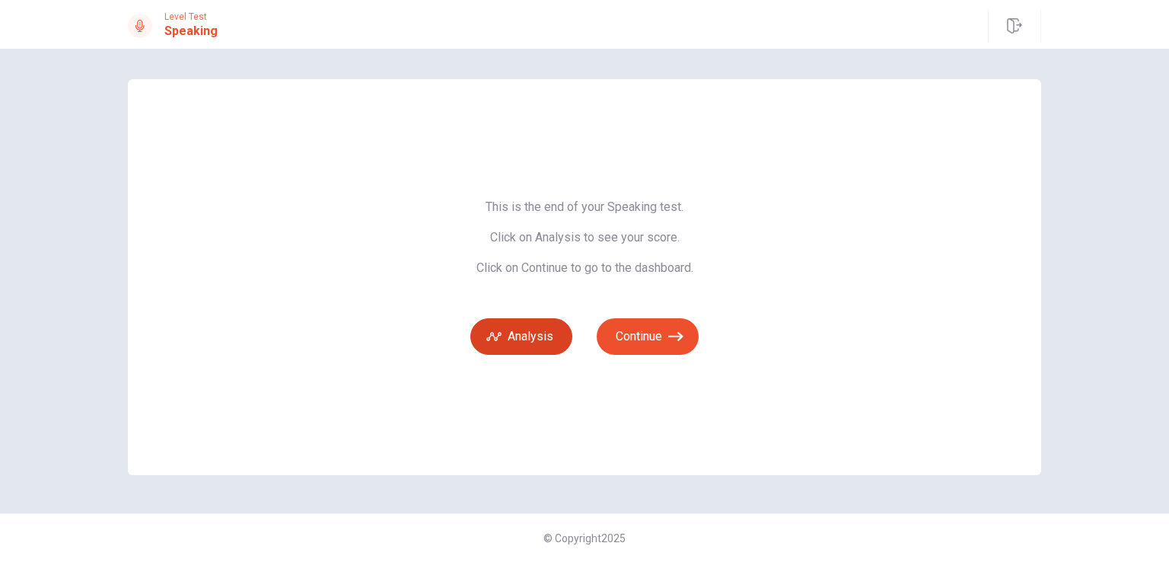
click at [518, 348] on button "Analysis" at bounding box center [521, 336] width 102 height 37
